Goal: Navigation & Orientation: Go to known website

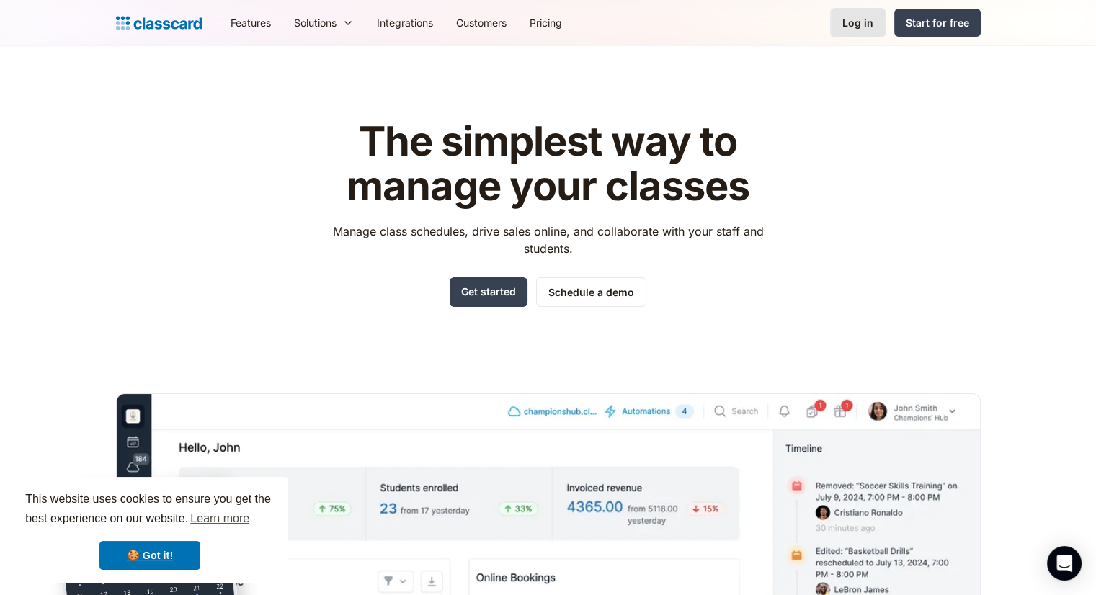
click at [862, 24] on div "Log in" at bounding box center [857, 22] width 31 height 15
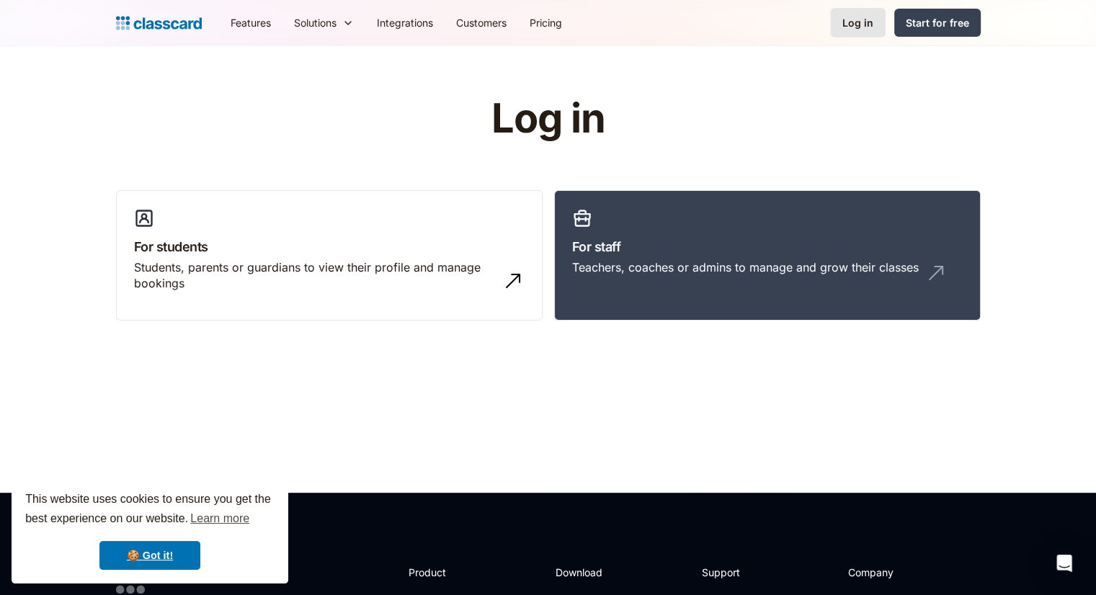
click at [846, 22] on div "Log in" at bounding box center [857, 22] width 31 height 15
click at [710, 242] on h3 "For staff" at bounding box center [767, 246] width 390 height 19
